Goal: Task Accomplishment & Management: Use online tool/utility

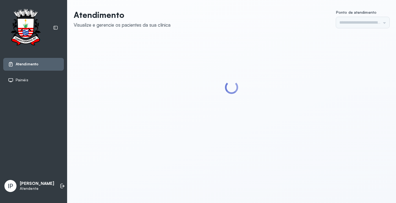
type input "*********"
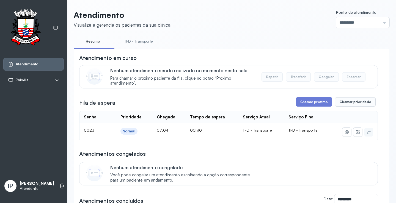
click at [148, 41] on link "TFD - Transporte" at bounding box center [139, 41] width 40 height 9
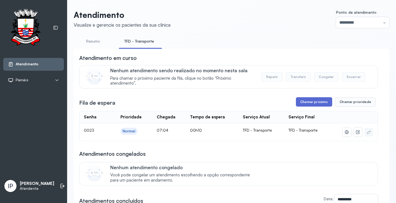
click at [316, 106] on button "Chamar próximo" at bounding box center [314, 101] width 36 height 9
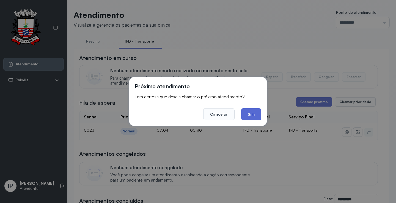
click at [245, 119] on button "Sim" at bounding box center [251, 114] width 20 height 12
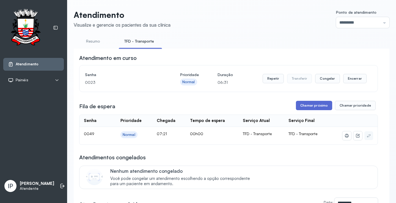
click at [311, 105] on button "Chamar próximo" at bounding box center [314, 105] width 36 height 9
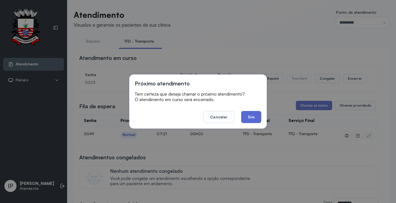
click at [259, 119] on button "Sim" at bounding box center [251, 117] width 20 height 12
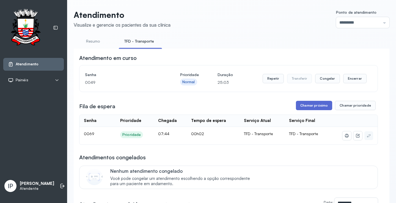
click at [308, 105] on button "Chamar próximo" at bounding box center [314, 105] width 36 height 9
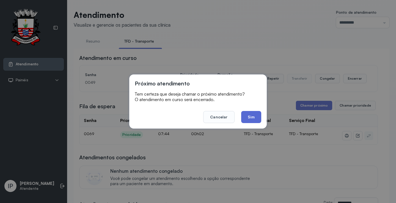
click at [254, 115] on button "Sim" at bounding box center [251, 117] width 20 height 12
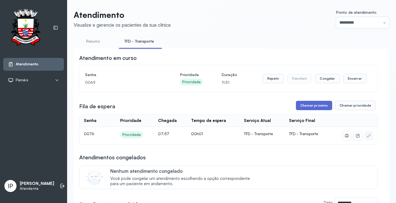
click at [311, 107] on button "Chamar próximo" at bounding box center [314, 105] width 36 height 9
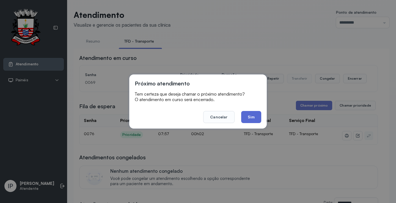
click at [243, 116] on button "Sim" at bounding box center [251, 117] width 20 height 12
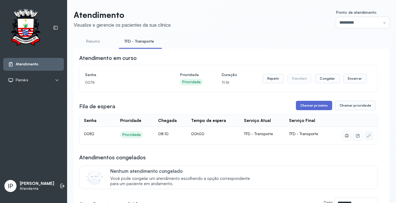
click at [315, 105] on button "Chamar próximo" at bounding box center [314, 105] width 36 height 9
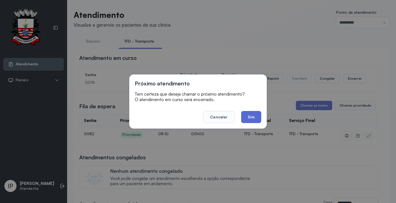
click at [244, 114] on button "Sim" at bounding box center [251, 117] width 20 height 12
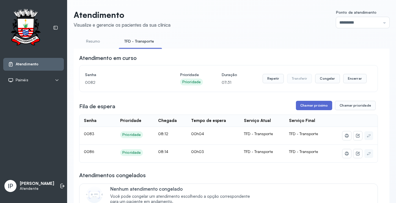
click at [303, 106] on button "Chamar próximo" at bounding box center [314, 105] width 36 height 9
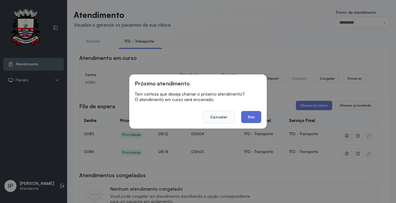
click at [257, 119] on button "Sim" at bounding box center [251, 117] width 20 height 12
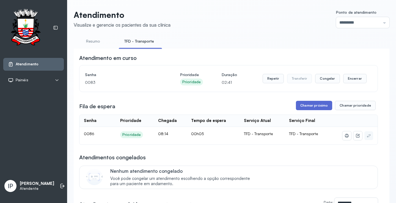
click at [309, 105] on button "Chamar próximo" at bounding box center [314, 105] width 36 height 9
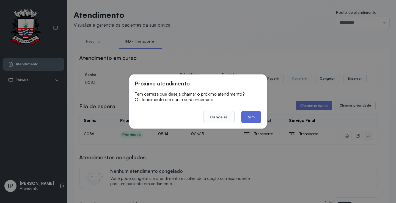
click at [254, 117] on button "Sim" at bounding box center [251, 117] width 20 height 12
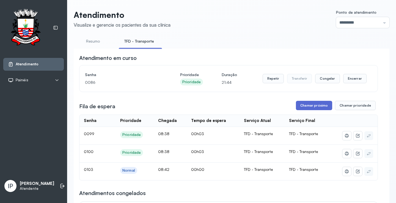
click at [323, 106] on button "Chamar próximo" at bounding box center [314, 105] width 36 height 9
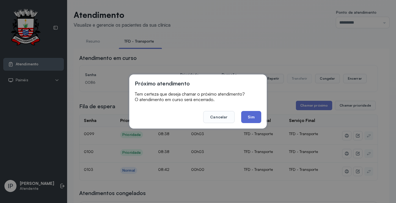
click at [249, 118] on button "Sim" at bounding box center [251, 117] width 20 height 12
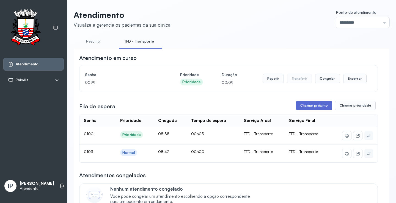
click at [318, 107] on button "Chamar próximo" at bounding box center [314, 105] width 36 height 9
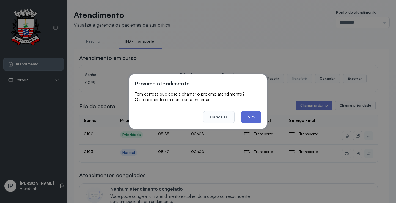
click at [252, 118] on button "Sim" at bounding box center [251, 117] width 20 height 12
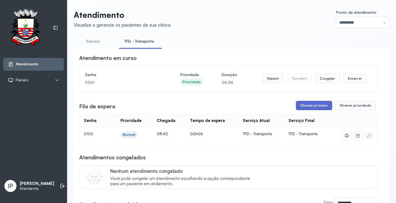
click at [301, 106] on button "Chamar próximo" at bounding box center [314, 105] width 36 height 9
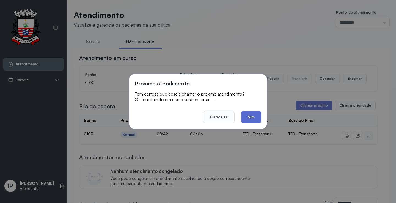
click at [249, 115] on button "Sim" at bounding box center [251, 117] width 20 height 12
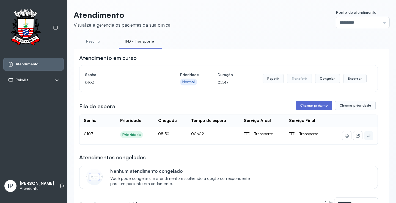
click at [307, 105] on button "Chamar próximo" at bounding box center [314, 105] width 36 height 9
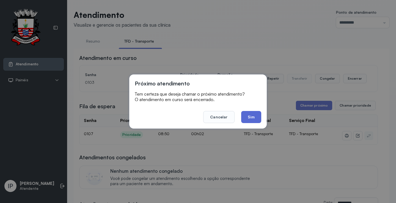
click at [248, 115] on button "Sim" at bounding box center [251, 117] width 20 height 12
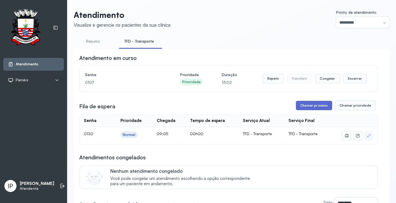
click at [309, 104] on button "Chamar próximo" at bounding box center [314, 105] width 36 height 9
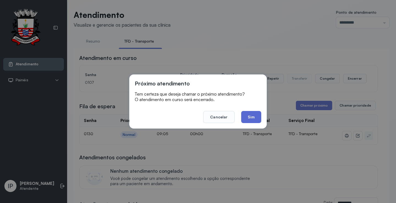
click at [256, 114] on button "Sim" at bounding box center [251, 117] width 20 height 12
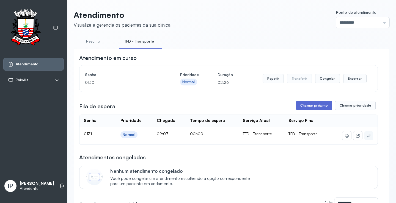
click at [307, 104] on button "Chamar próximo" at bounding box center [314, 105] width 36 height 9
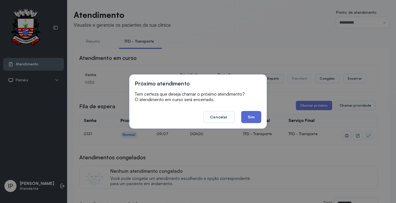
click at [256, 116] on button "Sim" at bounding box center [251, 117] width 20 height 12
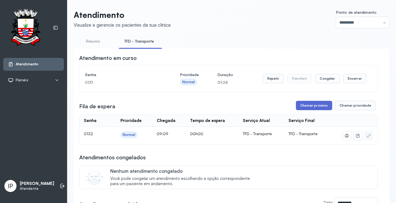
click at [320, 105] on button "Chamar próximo" at bounding box center [314, 105] width 36 height 9
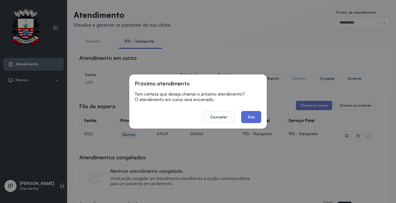
click at [248, 114] on button "Sim" at bounding box center [251, 117] width 20 height 12
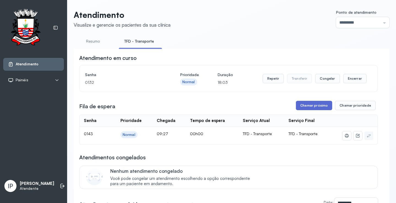
click at [312, 105] on button "Chamar próximo" at bounding box center [314, 105] width 36 height 9
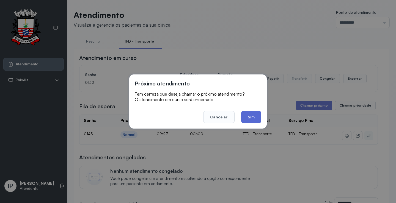
click at [247, 115] on button "Sim" at bounding box center [251, 117] width 20 height 12
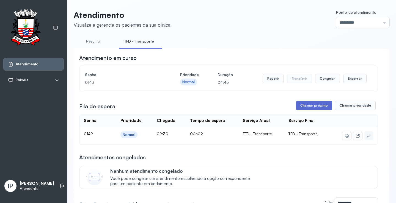
click at [303, 107] on button "Chamar próximo" at bounding box center [314, 105] width 36 height 9
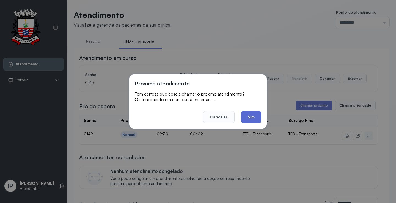
click at [252, 114] on button "Sim" at bounding box center [251, 117] width 20 height 12
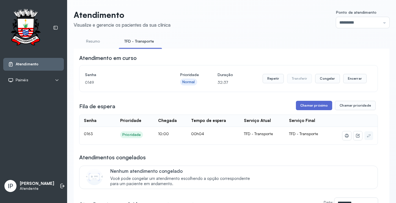
click at [300, 106] on button "Chamar próximo" at bounding box center [314, 105] width 36 height 9
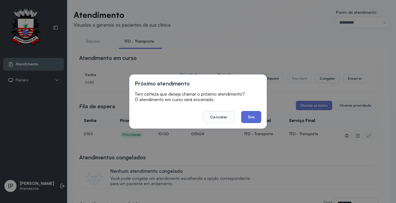
click at [246, 118] on button "Sim" at bounding box center [251, 117] width 20 height 12
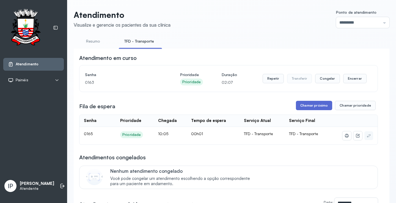
click at [320, 110] on button "Chamar próximo" at bounding box center [314, 105] width 36 height 9
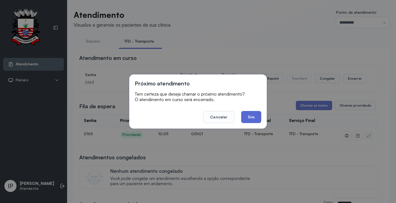
click at [255, 116] on button "Sim" at bounding box center [251, 117] width 20 height 12
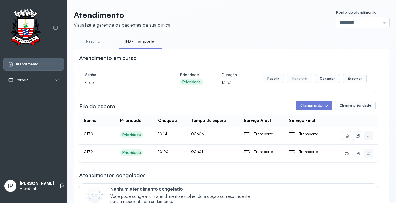
drag, startPoint x: 319, startPoint y: 97, endPoint x: 318, endPoint y: 102, distance: 4.5
click at [314, 103] on button "Chamar próximo" at bounding box center [314, 105] width 36 height 9
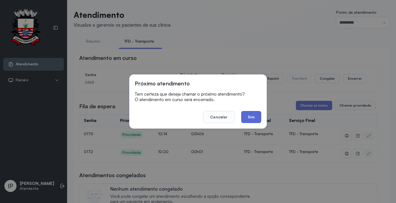
click at [245, 118] on button "Sim" at bounding box center [251, 117] width 20 height 12
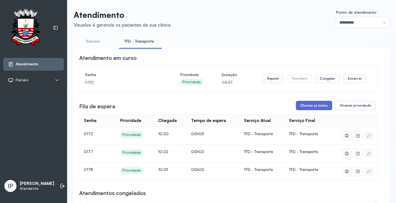
click at [314, 105] on button "Chamar próximo" at bounding box center [314, 105] width 36 height 9
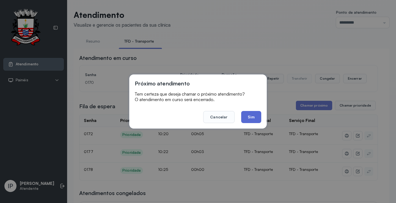
click at [257, 117] on button "Sim" at bounding box center [251, 117] width 20 height 12
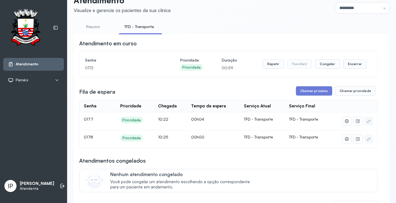
scroll to position [28, 0]
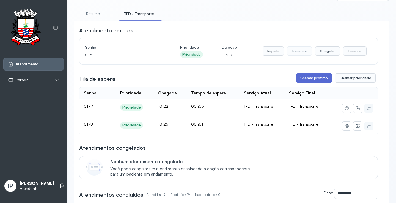
click at [306, 80] on button "Chamar próximo" at bounding box center [314, 78] width 36 height 9
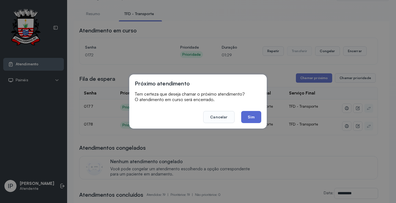
click at [255, 119] on button "Sim" at bounding box center [251, 117] width 20 height 12
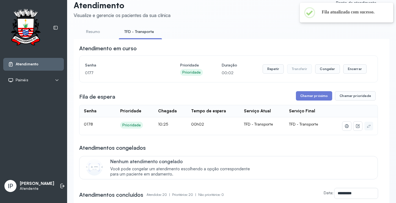
scroll to position [0, 0]
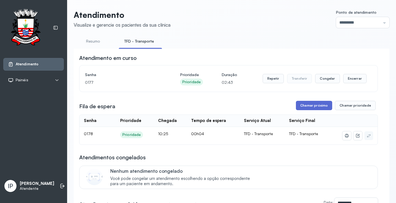
click at [308, 106] on button "Chamar próximo" at bounding box center [314, 105] width 36 height 9
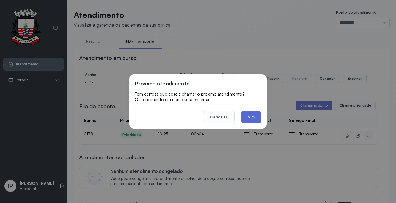
click at [243, 115] on button "Sim" at bounding box center [251, 117] width 20 height 12
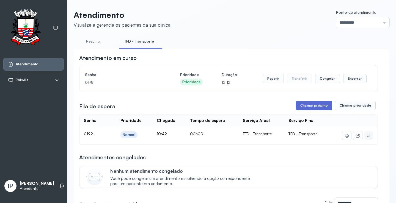
click at [309, 105] on button "Chamar próximo" at bounding box center [314, 105] width 36 height 9
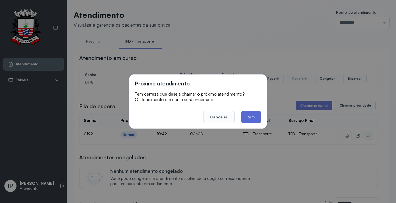
click at [255, 116] on button "Sim" at bounding box center [251, 117] width 20 height 12
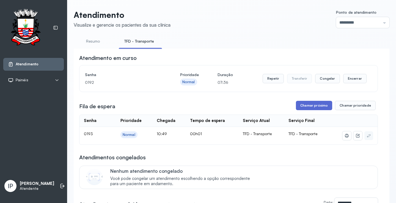
click at [300, 104] on button "Chamar próximo" at bounding box center [314, 105] width 36 height 9
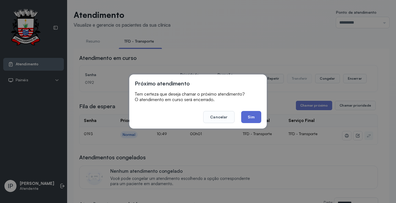
click at [246, 119] on button "Sim" at bounding box center [251, 117] width 20 height 12
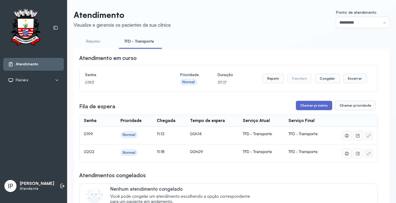
click at [322, 108] on button "Chamar próximo" at bounding box center [314, 105] width 36 height 9
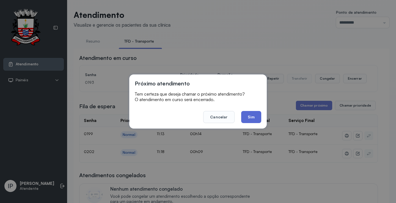
click at [249, 118] on button "Sim" at bounding box center [251, 117] width 20 height 12
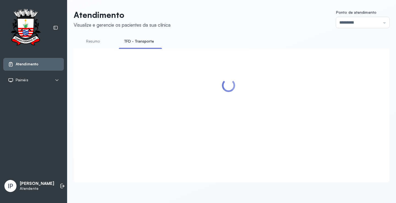
click at [247, 15] on header "Atendimento Visualize e gerencie os pacientes da sua clínica Ponto de atendimen…" at bounding box center [232, 19] width 316 height 18
click at [252, 17] on header "Atendimento Visualize e gerencie os pacientes da sua clínica Ponto de atendimen…" at bounding box center [232, 19] width 316 height 18
click at [253, 17] on header "Atendimento Visualize e gerencie os pacientes da sua clínica Ponto de atendimen…" at bounding box center [232, 19] width 316 height 18
click at [254, 17] on header "Atendimento Visualize e gerencie os pacientes da sua clínica Ponto de atendimen…" at bounding box center [232, 19] width 316 height 18
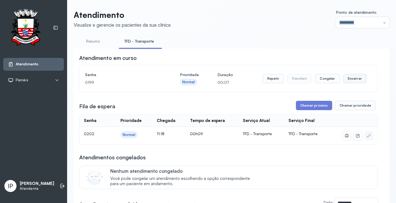
click at [356, 80] on button "Encerrar" at bounding box center [355, 78] width 23 height 9
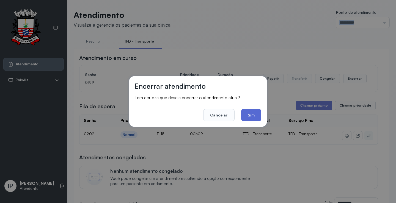
click at [248, 119] on button "Sim" at bounding box center [251, 115] width 20 height 12
